Goal: Check status: Check status

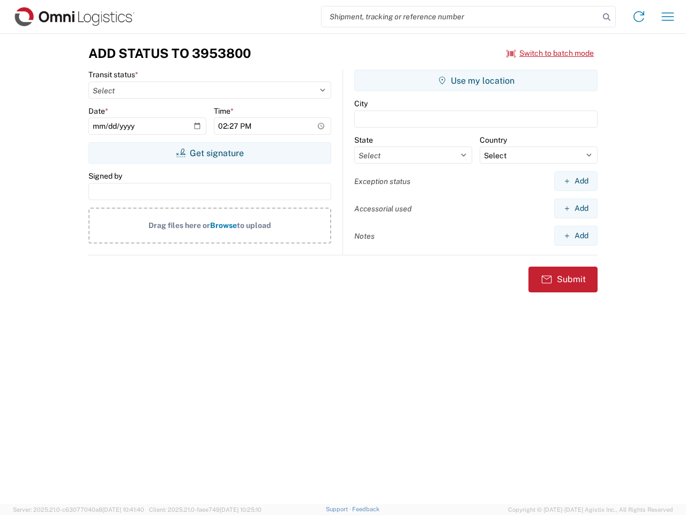
click at [461, 17] on input "search" at bounding box center [461, 16] width 278 height 20
click at [607, 17] on icon at bounding box center [606, 17] width 15 height 15
click at [639, 17] on icon at bounding box center [639, 16] width 17 height 17
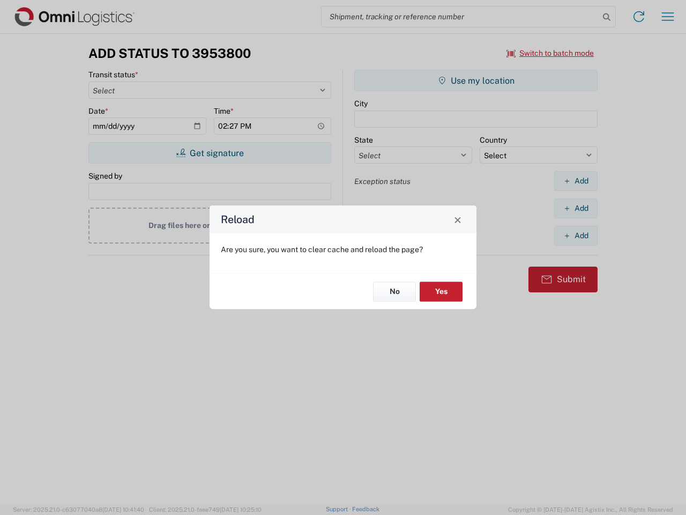
click at [551, 53] on div "Reload Are you sure, you want to clear cache and reload the page? No Yes" at bounding box center [343, 257] width 686 height 515
click at [210, 153] on div "Reload Are you sure, you want to clear cache and reload the page? No Yes" at bounding box center [343, 257] width 686 height 515
click at [476, 80] on div "Reload Are you sure, you want to clear cache and reload the page? No Yes" at bounding box center [343, 257] width 686 height 515
click at [576, 181] on div "Reload Are you sure, you want to clear cache and reload the page? No Yes" at bounding box center [343, 257] width 686 height 515
click at [576, 208] on div "Reload Are you sure, you want to clear cache and reload the page? No Yes" at bounding box center [343, 257] width 686 height 515
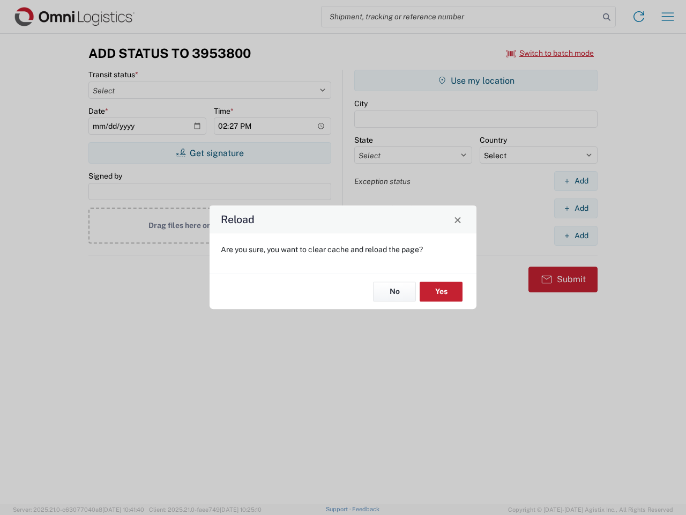
click at [576, 235] on div "Reload Are you sure, you want to clear cache and reload the page? No Yes" at bounding box center [343, 257] width 686 height 515
